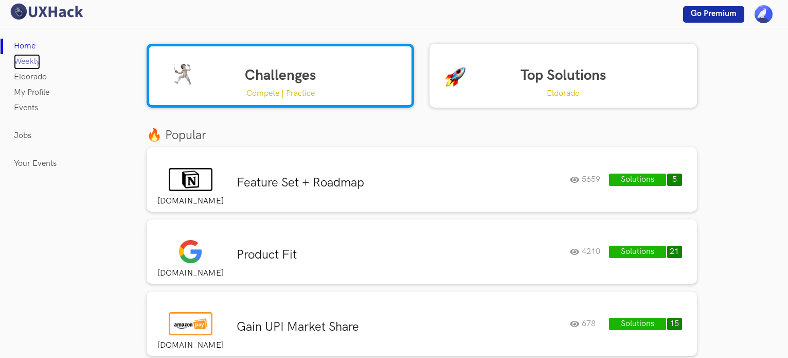
click at [32, 64] on link "Weekly" at bounding box center [27, 61] width 26 height 15
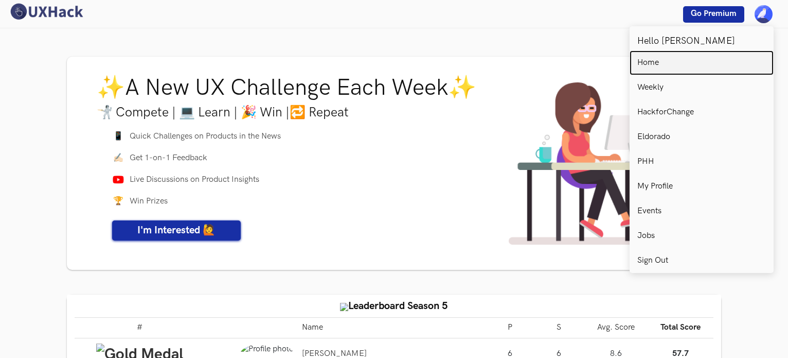
click at [664, 61] on link "Home" at bounding box center [702, 62] width 144 height 25
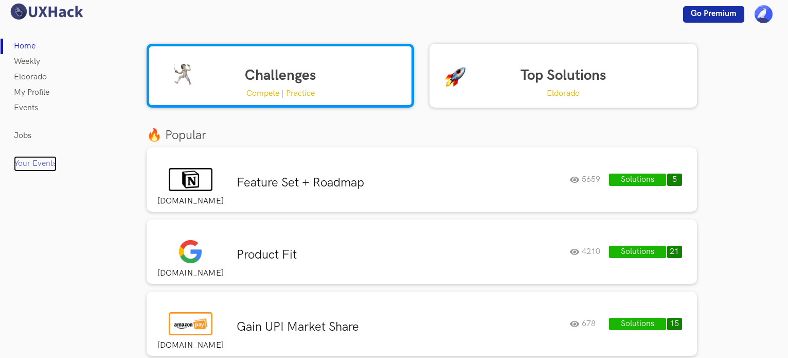
click at [29, 165] on link "Your Events" at bounding box center [35, 163] width 43 height 15
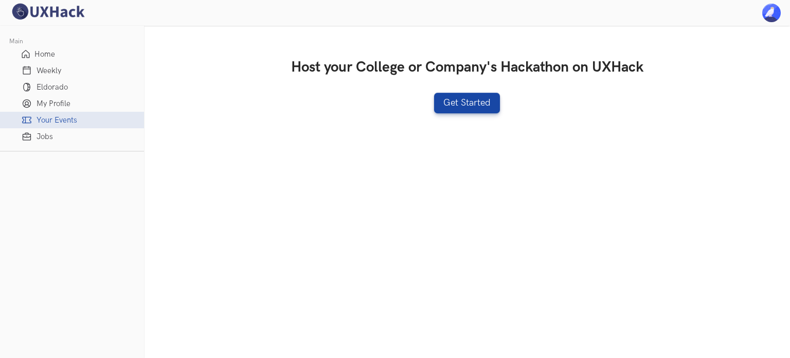
click at [31, 9] on img at bounding box center [47, 12] width 77 height 18
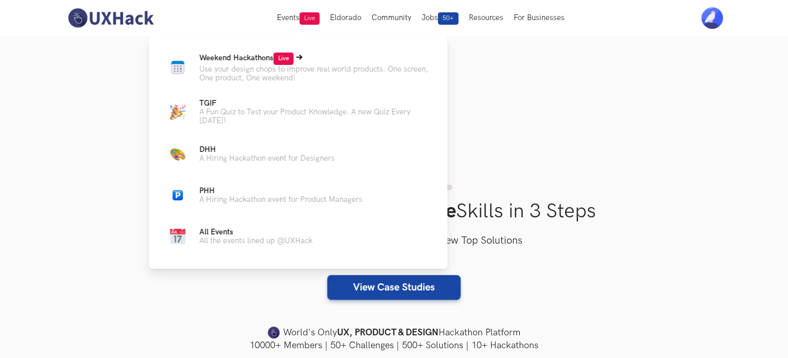
click at [261, 72] on p "Use your design chops to improve real world products. One screen, One product, …" at bounding box center [315, 73] width 232 height 17
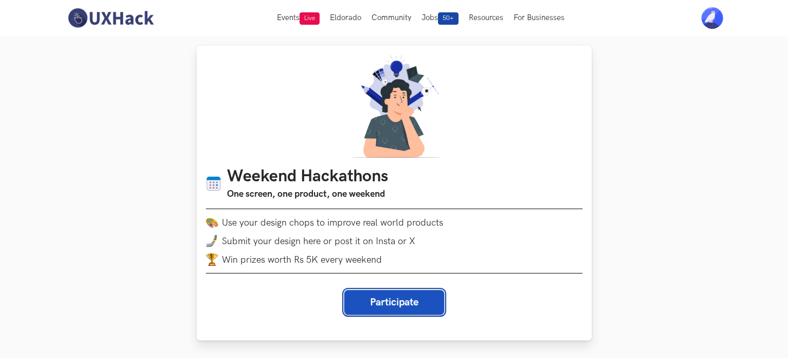
click at [397, 300] on button "Participate" at bounding box center [394, 302] width 100 height 25
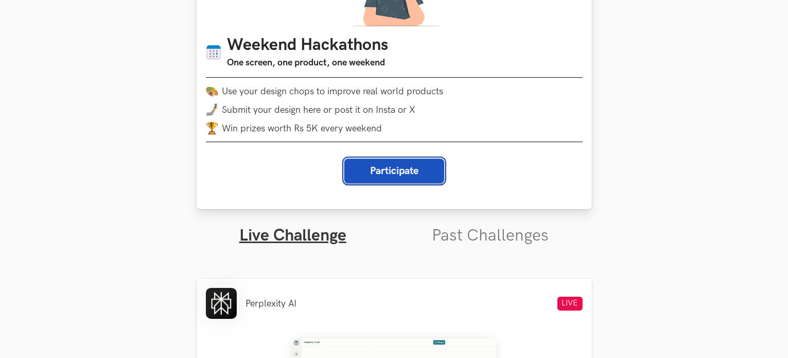
scroll to position [132, 0]
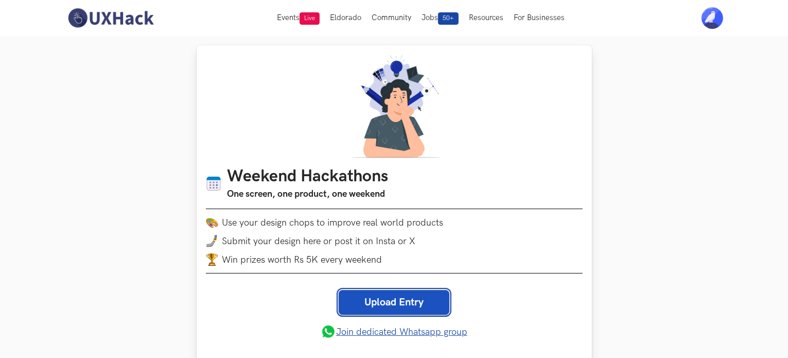
click at [390, 306] on link "Upload Entry" at bounding box center [394, 302] width 111 height 25
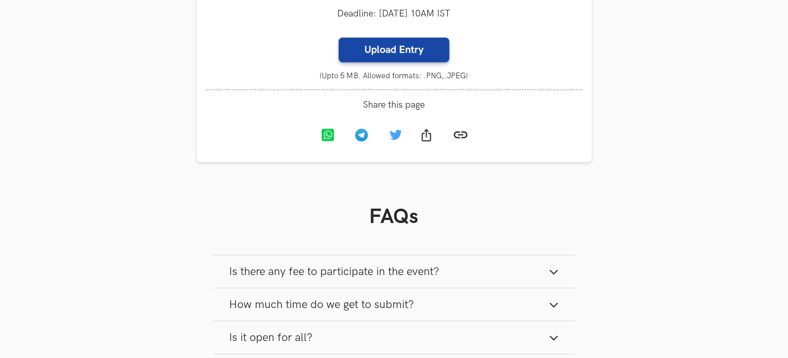
scroll to position [816, 0]
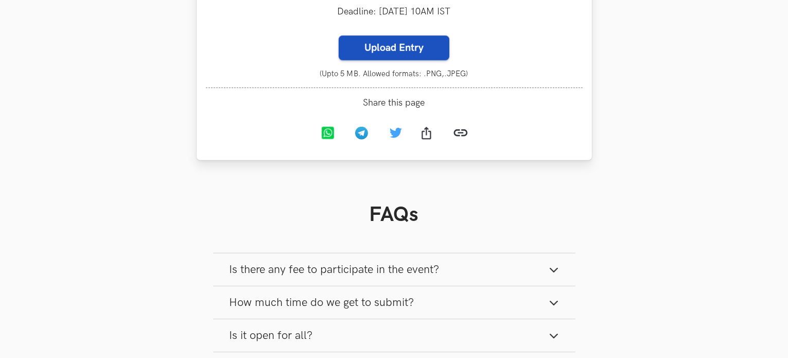
click at [398, 60] on label "Upload Entry" at bounding box center [394, 47] width 111 height 25
click at [339, 35] on input "Upload Entry" at bounding box center [338, 35] width 1 height 1
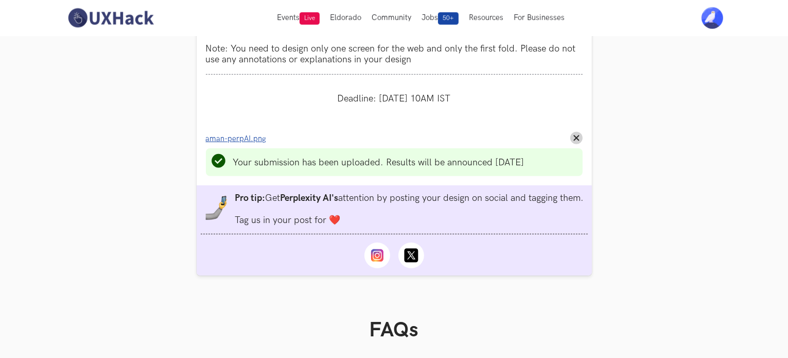
scroll to position [679, 0]
